Goal: Information Seeking & Learning: Learn about a topic

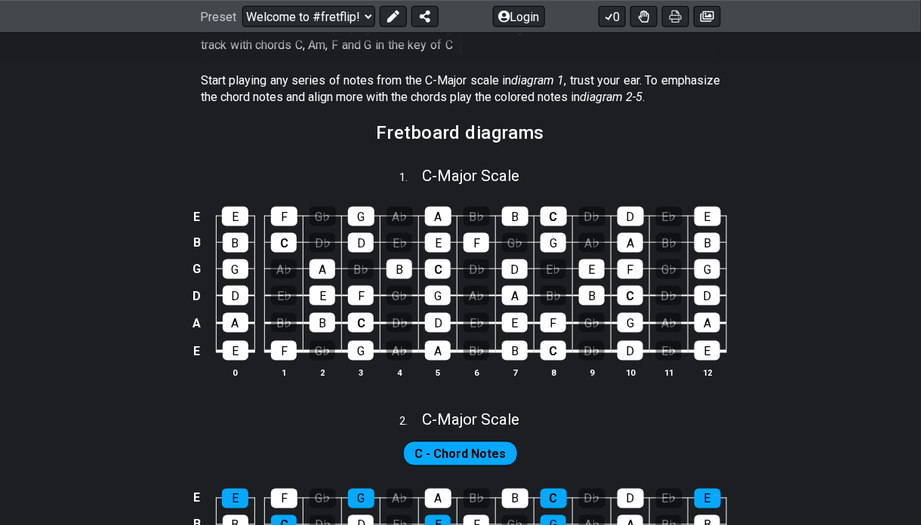
scroll to position [403, 0]
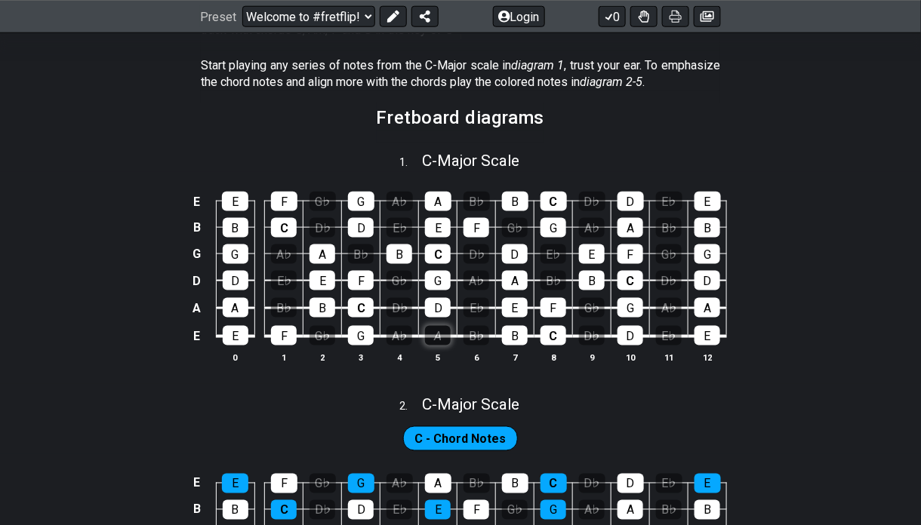
click at [427, 326] on div "A" at bounding box center [438, 336] width 26 height 20
click at [432, 326] on div "A" at bounding box center [438, 336] width 26 height 20
click at [704, 19] on icon at bounding box center [708, 17] width 14 height 12
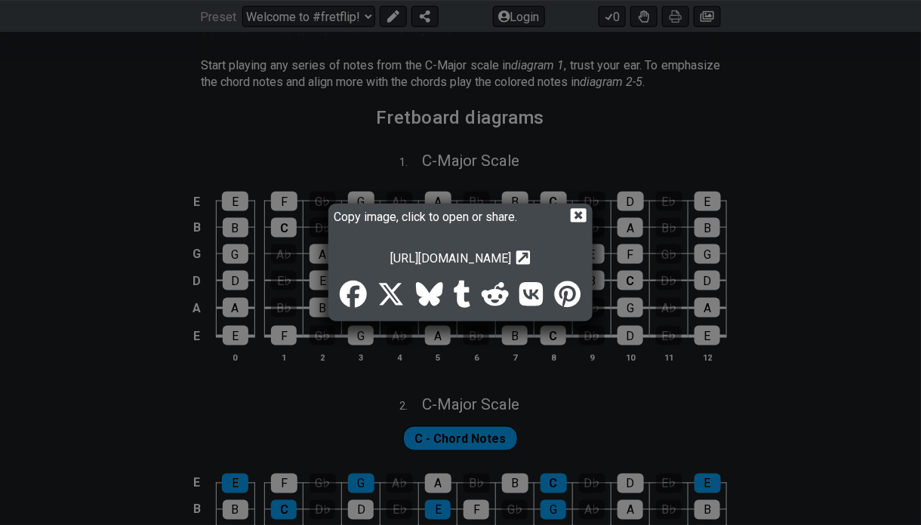
click at [587, 210] on icon at bounding box center [579, 215] width 16 height 14
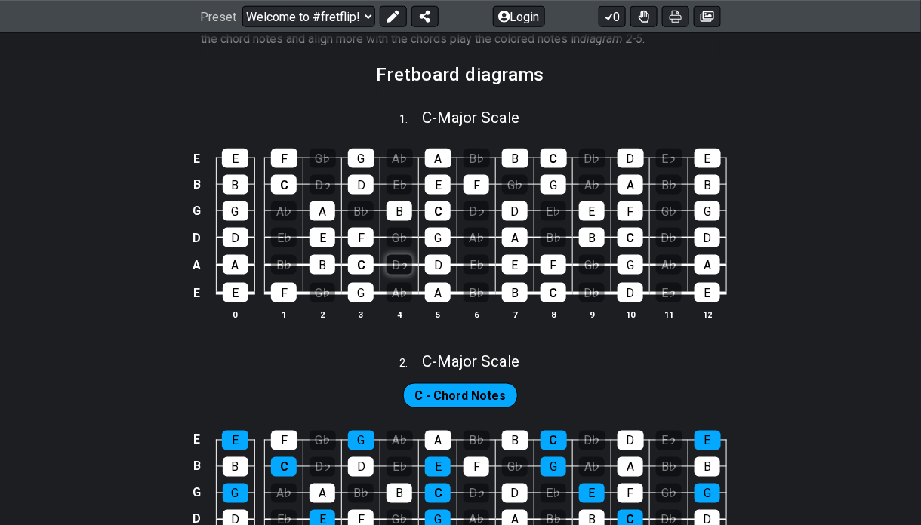
scroll to position [528, 0]
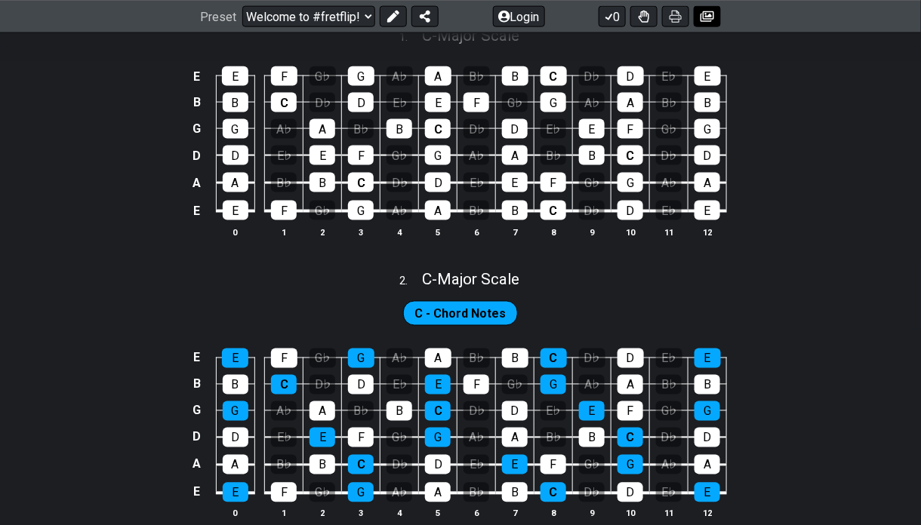
click at [709, 23] on button at bounding box center [707, 16] width 27 height 21
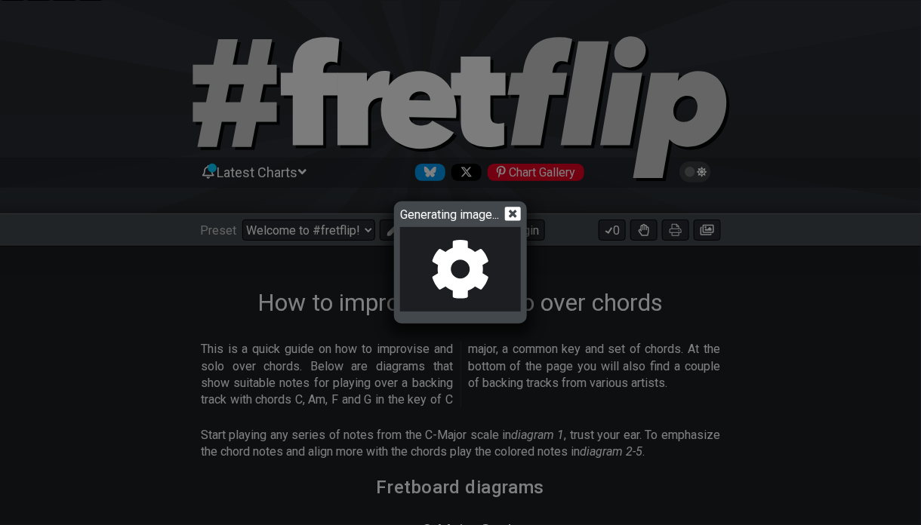
scroll to position [0, 0]
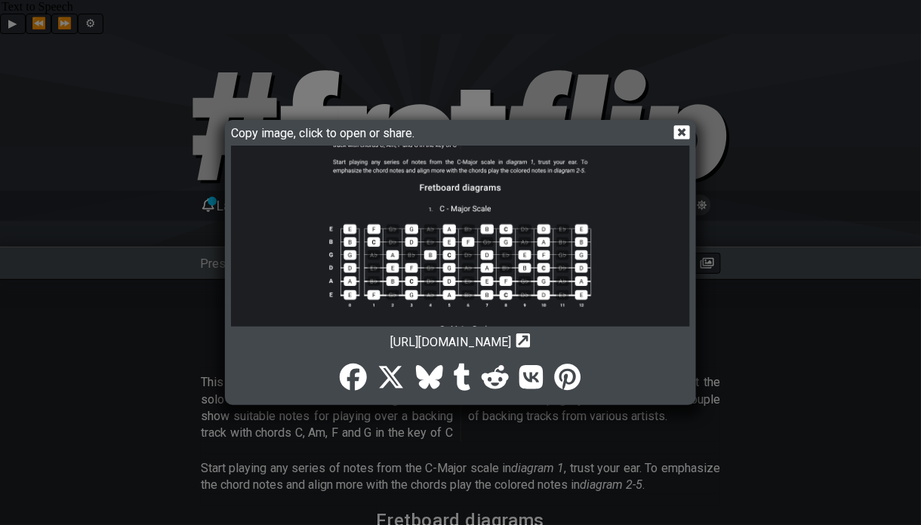
click at [687, 135] on icon at bounding box center [682, 132] width 16 height 14
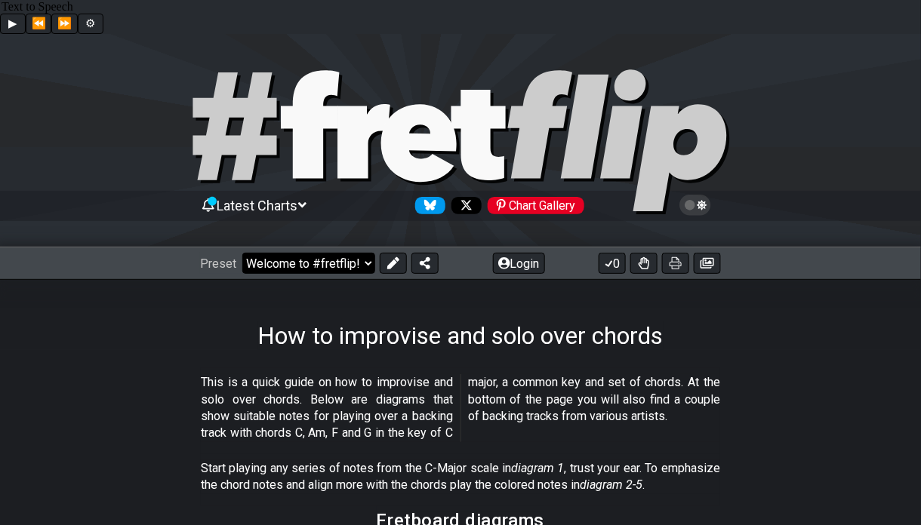
click at [360, 253] on select "Welcome to #fretflip! Initial Preset Custom Preset Minor Pentatonic Major Penta…" at bounding box center [308, 263] width 133 height 21
select select "/welcome"
click at [242, 253] on select "Welcome to #fretflip! Initial Preset Custom Preset Minor Pentatonic Major Penta…" at bounding box center [308, 263] width 133 height 21
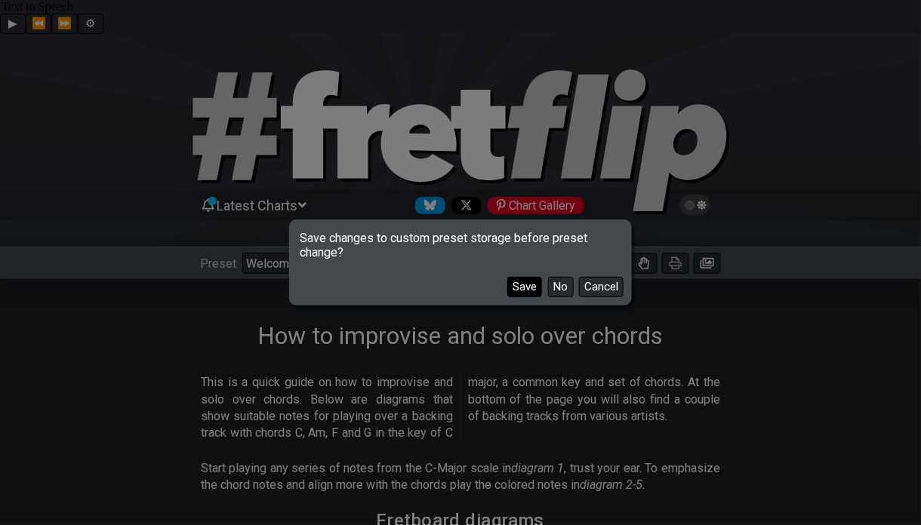
click at [531, 285] on button "Save" at bounding box center [524, 287] width 35 height 20
select select "C"
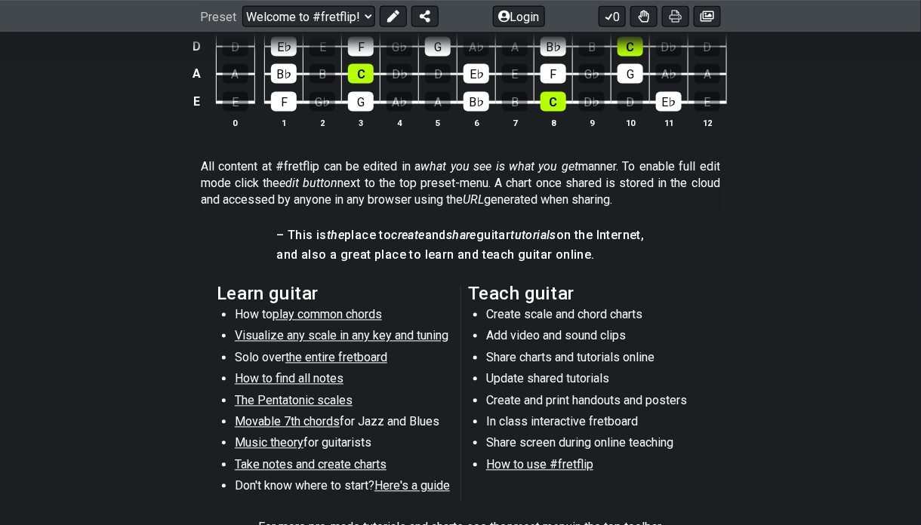
scroll to position [679, 0]
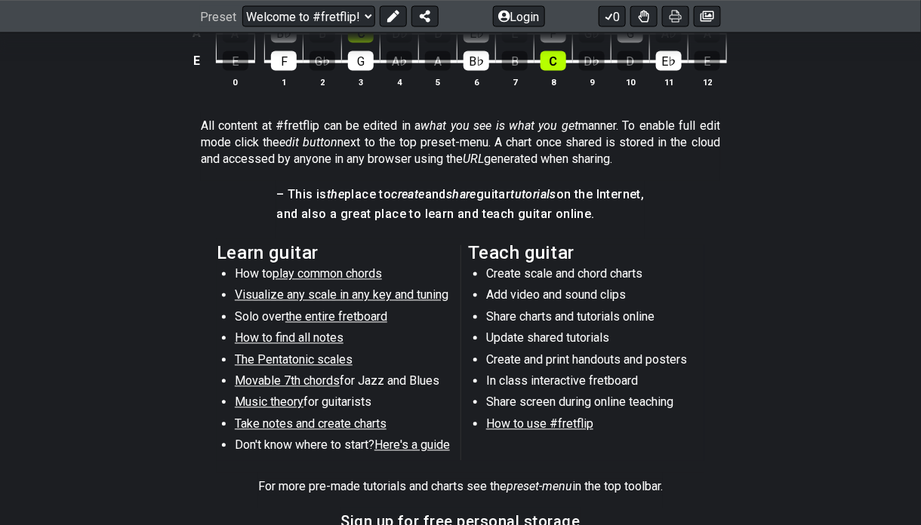
click at [362, 267] on span "play common chords" at bounding box center [327, 274] width 109 height 14
select select "/common-guitar-chords"
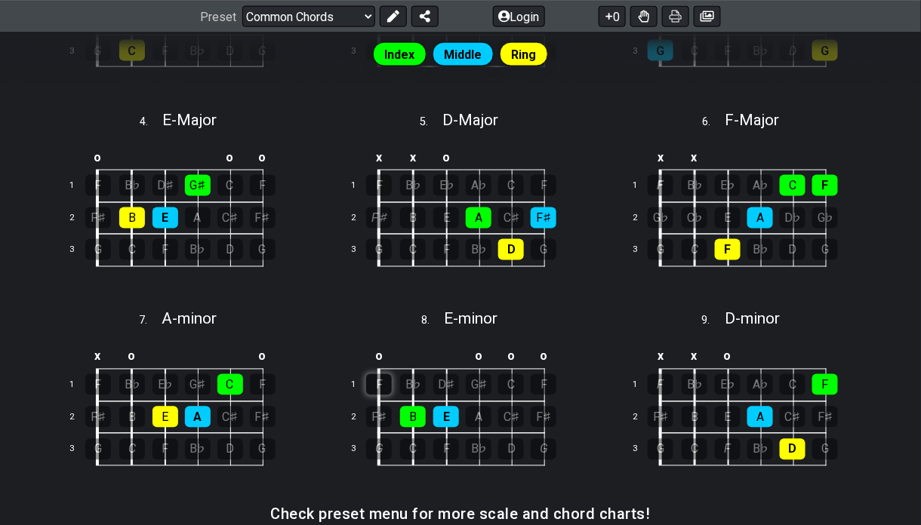
scroll to position [604, 0]
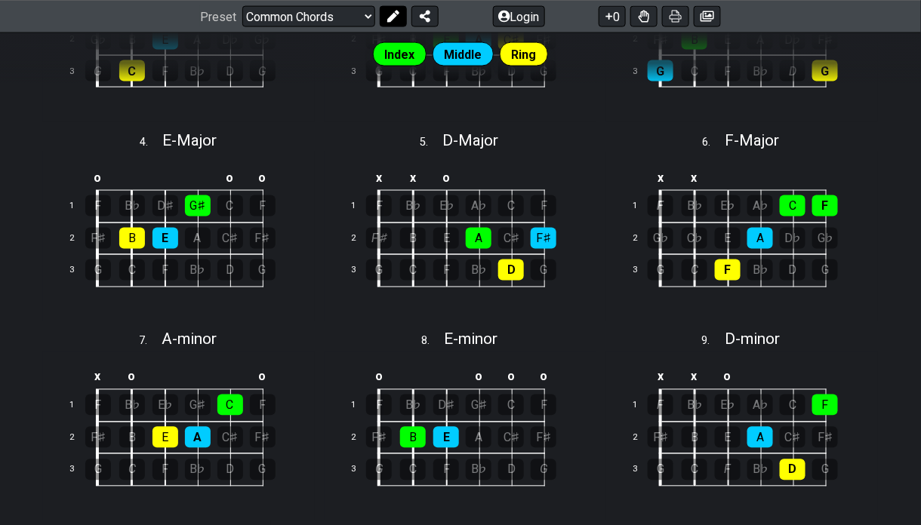
click at [396, 9] on button at bounding box center [393, 16] width 27 height 21
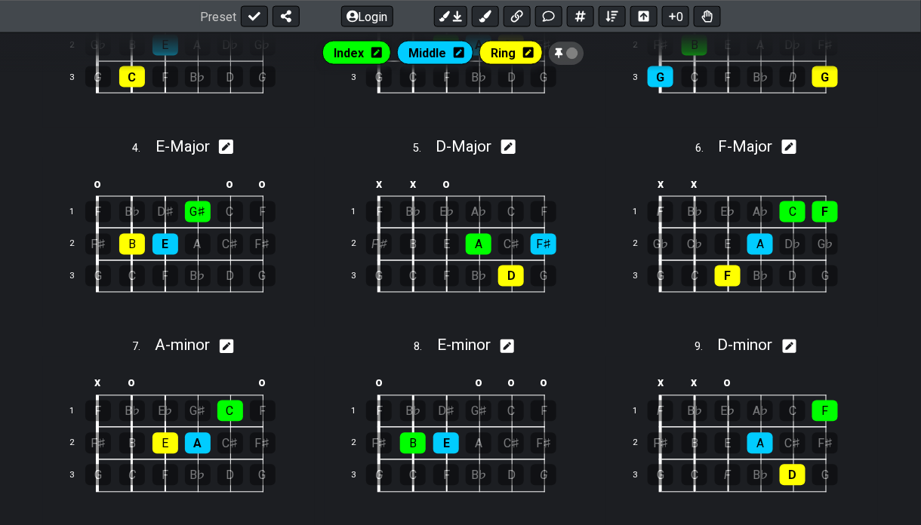
scroll to position [610, 0]
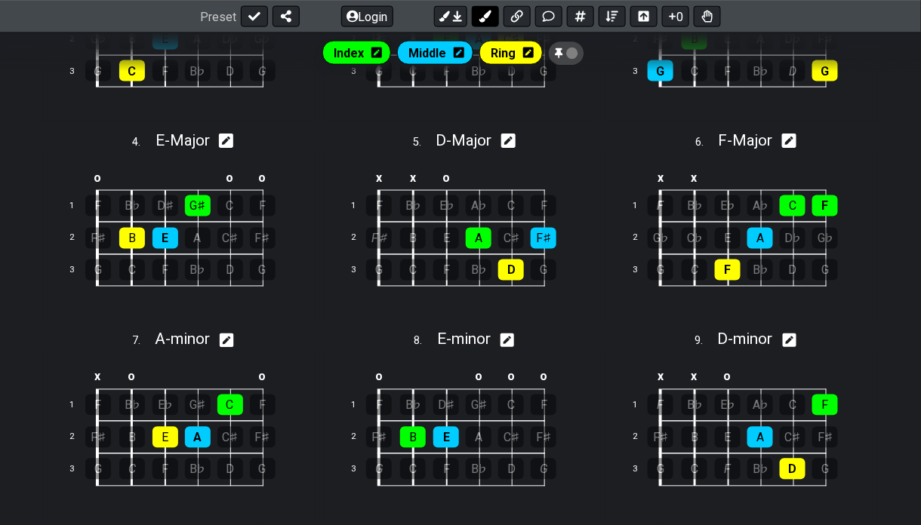
click at [485, 22] on button at bounding box center [485, 16] width 27 height 21
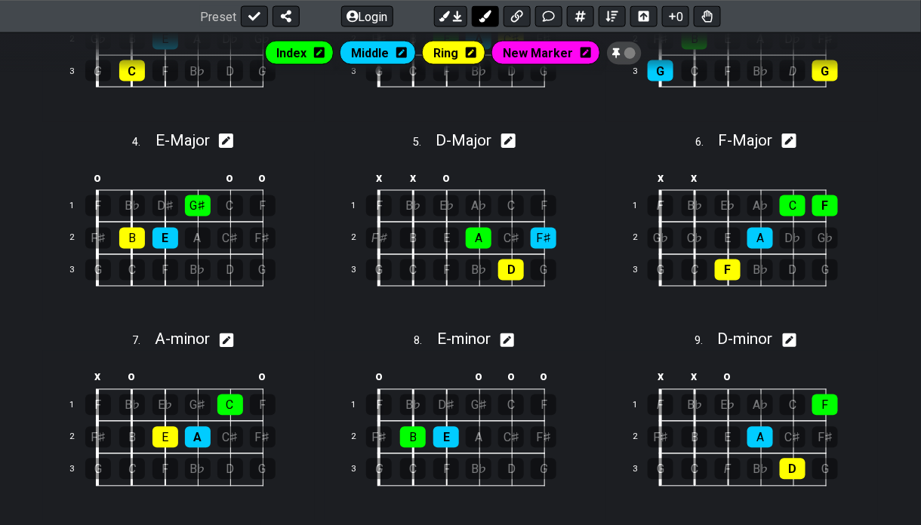
click at [485, 22] on button at bounding box center [485, 16] width 27 height 21
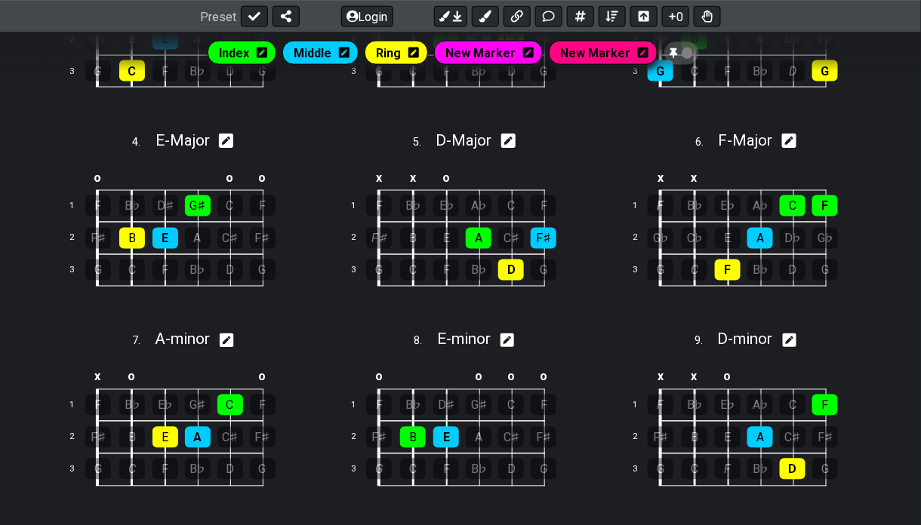
drag, startPoint x: 618, startPoint y: 60, endPoint x: 531, endPoint y: 52, distance: 87.1
click at [531, 52] on icon at bounding box center [528, 53] width 11 height 12
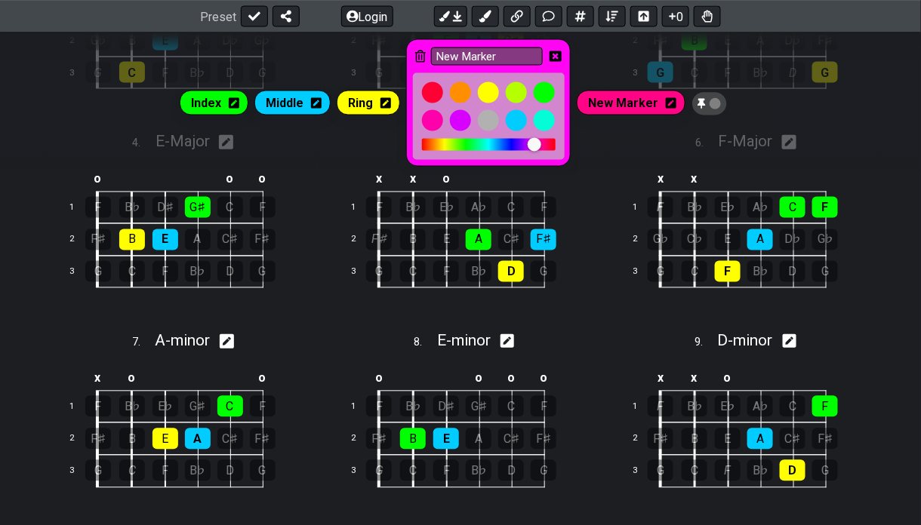
click at [554, 55] on icon at bounding box center [556, 56] width 12 height 11
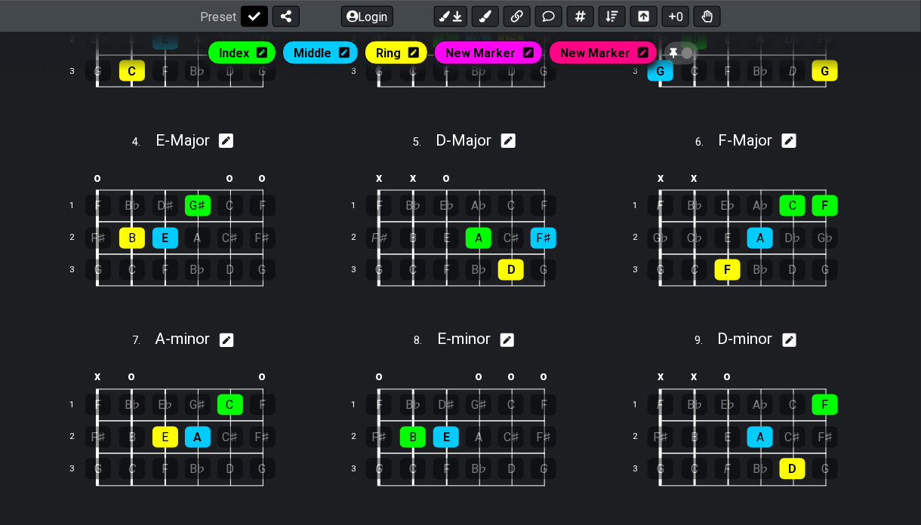
click at [251, 11] on icon at bounding box center [254, 17] width 12 height 12
select select "/common-guitar-chords"
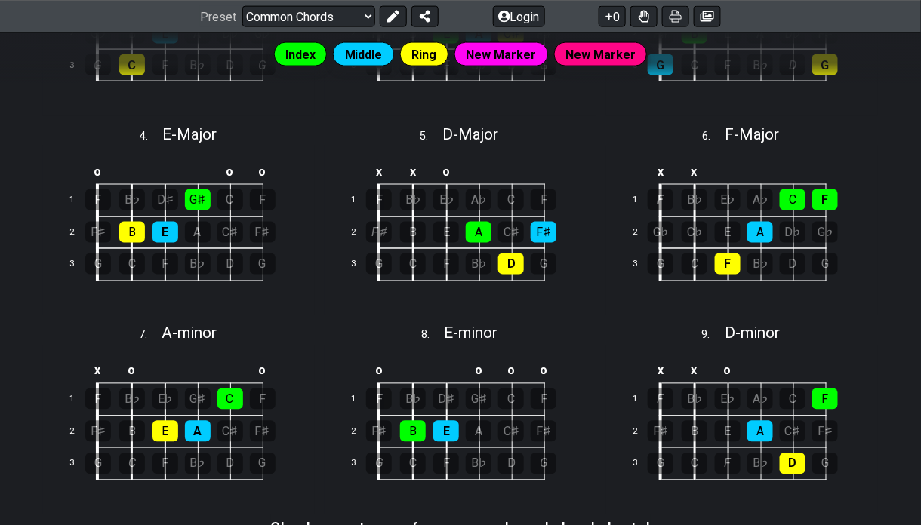
scroll to position [604, 0]
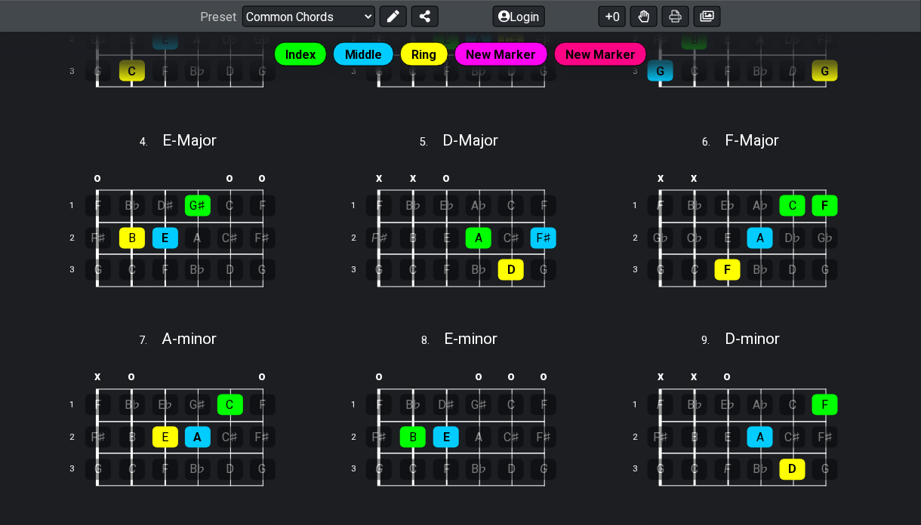
click at [501, 57] on span "New Marker" at bounding box center [501, 56] width 70 height 22
click at [381, 8] on button at bounding box center [393, 16] width 27 height 21
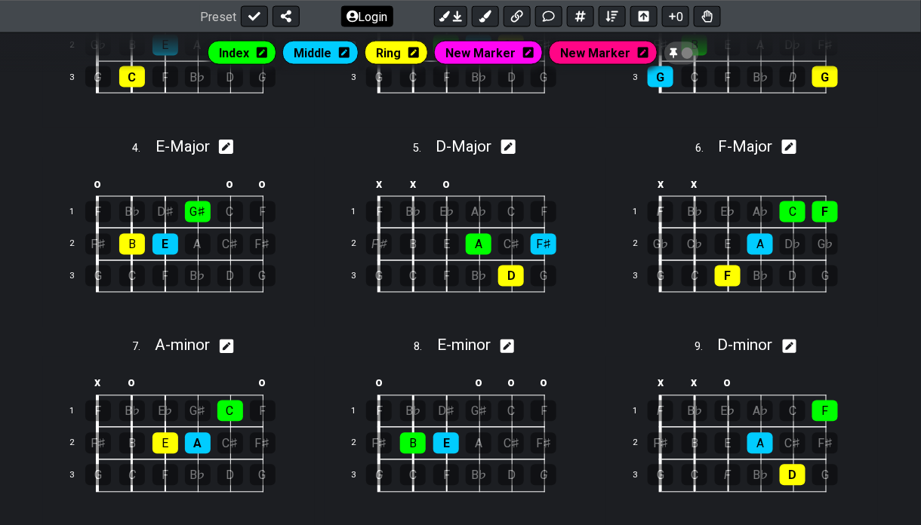
scroll to position [610, 0]
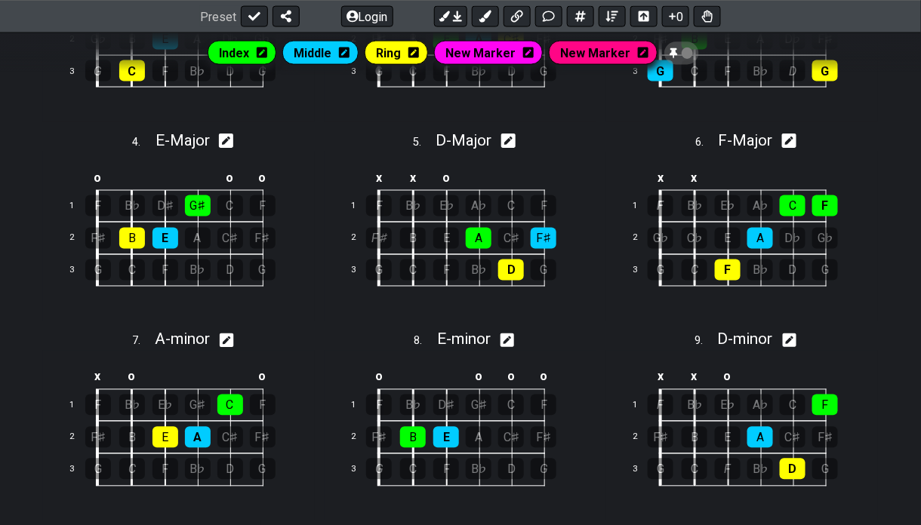
click at [528, 51] on icon at bounding box center [528, 53] width 11 height 12
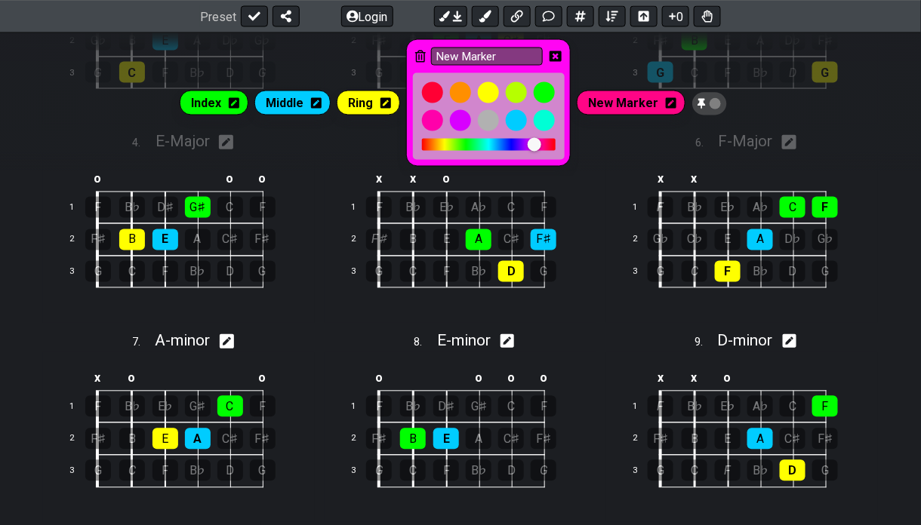
click at [421, 54] on icon at bounding box center [420, 56] width 11 height 12
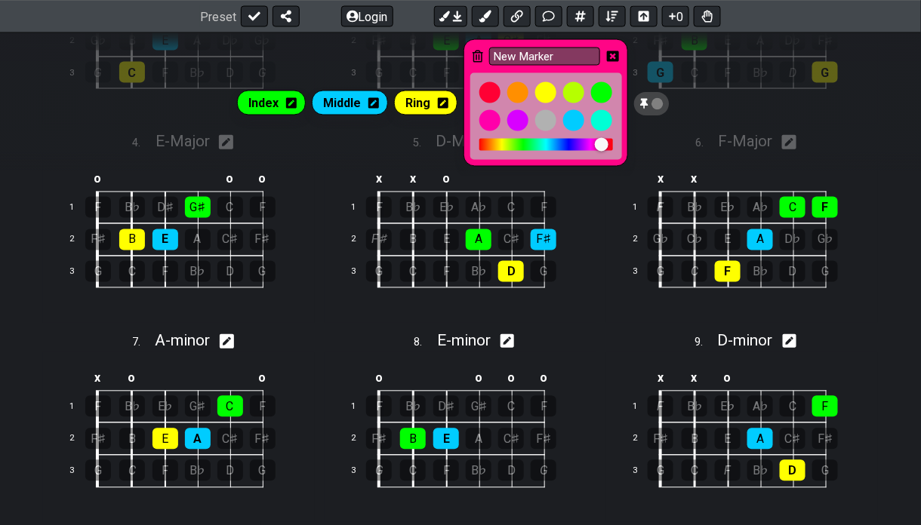
click at [479, 53] on icon at bounding box center [478, 56] width 11 height 12
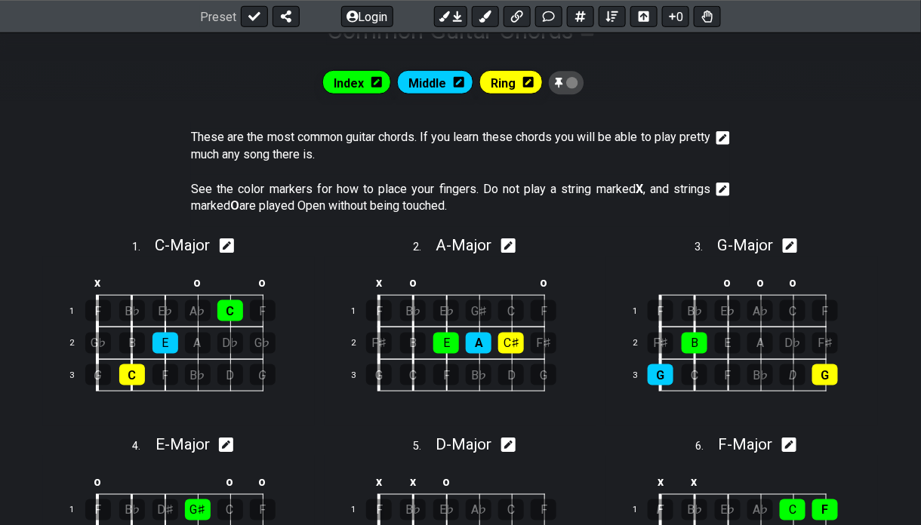
scroll to position [381, 0]
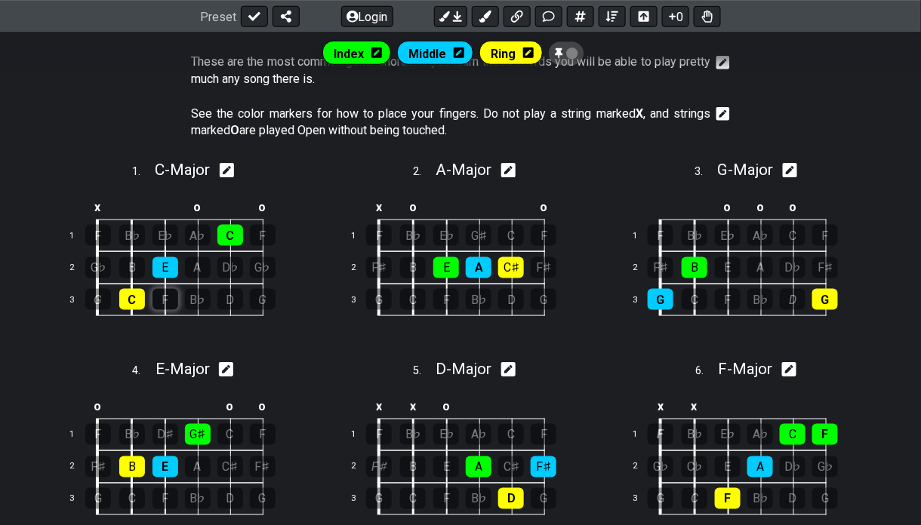
click at [171, 289] on div "F" at bounding box center [165, 299] width 26 height 21
click at [162, 289] on div "F" at bounding box center [165, 299] width 26 height 21
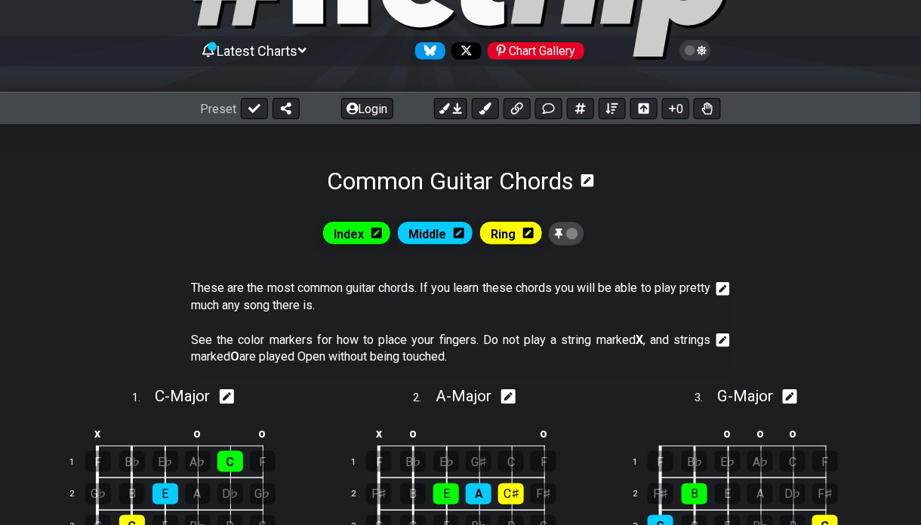
scroll to position [0, 0]
